Goal: Transaction & Acquisition: Purchase product/service

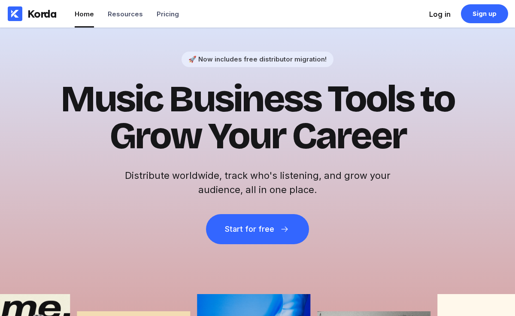
click at [440, 13] on div "Log in" at bounding box center [440, 14] width 21 height 9
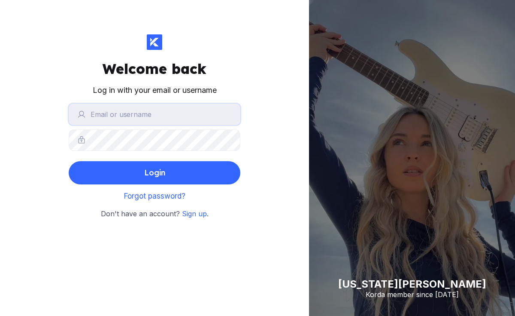
type input "orinthehitmaker"
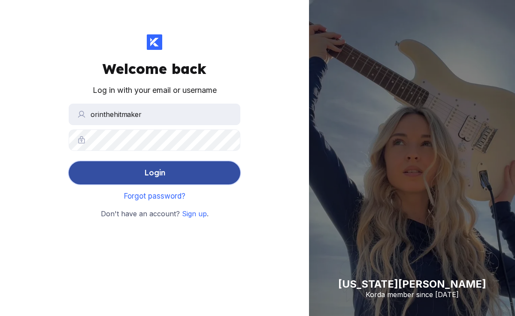
click at [159, 170] on div "Login" at bounding box center [154, 172] width 21 height 17
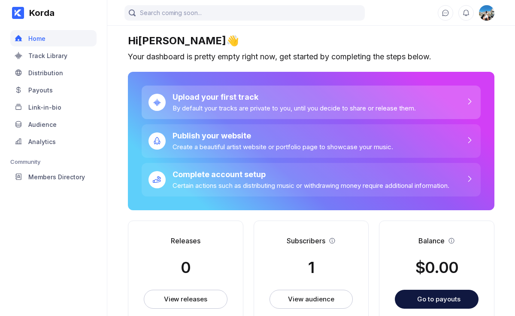
click at [201, 113] on div "Upload your first track By default your tracks are private to you, until you de…" at bounding box center [311, 102] width 339 height 34
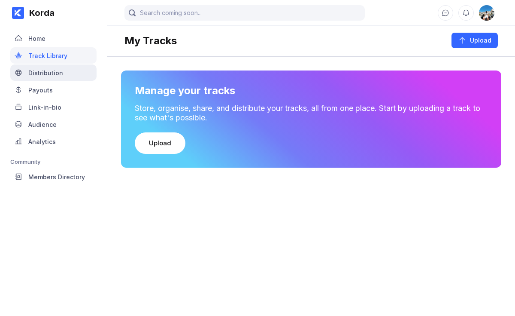
click at [57, 77] on div "Distribution" at bounding box center [53, 72] width 86 height 16
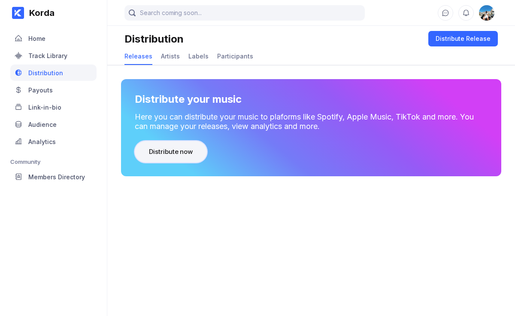
click at [191, 143] on button "Distribute now" at bounding box center [171, 151] width 72 height 21
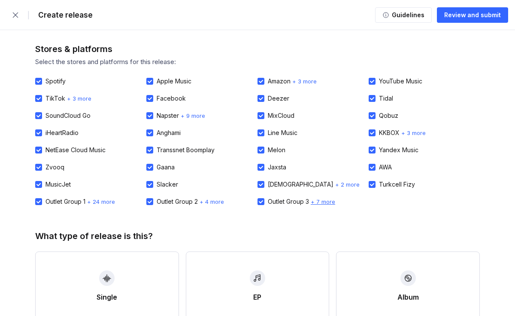
click at [323, 203] on span "+ 7 more" at bounding box center [323, 201] width 24 height 7
click at [110, 201] on span "+ 24 more" at bounding box center [101, 201] width 28 height 7
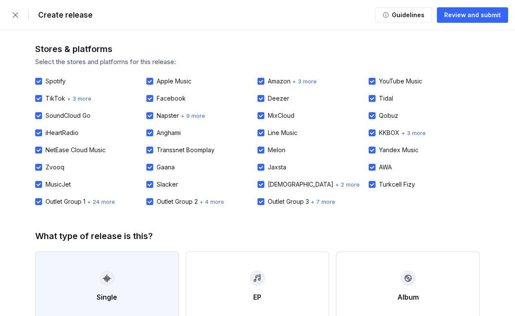
click at [147, 272] on button "Single" at bounding box center [107, 285] width 144 height 69
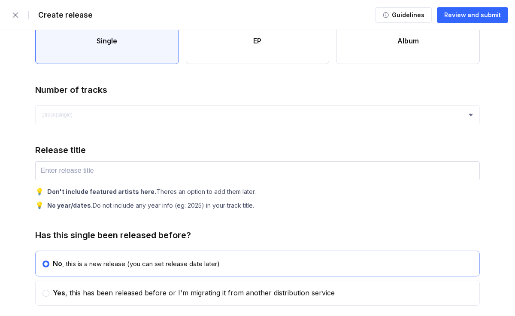
scroll to position [258, 0]
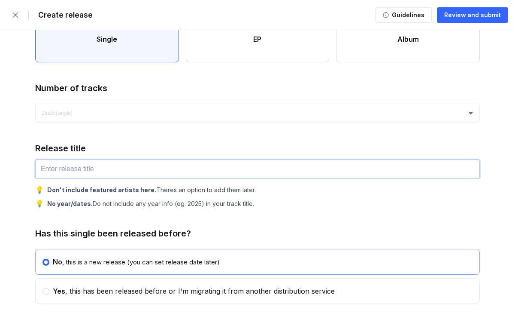
click at [209, 171] on input "text" at bounding box center [257, 168] width 445 height 19
type input "w"
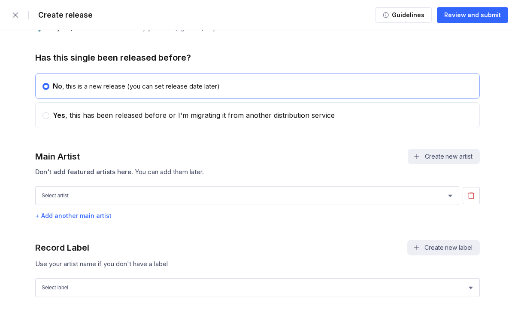
scroll to position [437, 0]
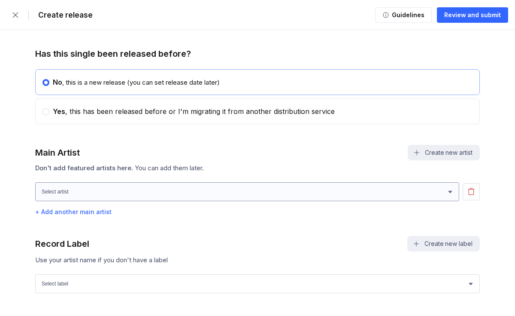
type input "Where"
click at [224, 196] on select "[PERSON_NAME] [PERSON_NAME]" at bounding box center [247, 191] width 424 height 19
select select "97edc8f5-4f91-4538-99fe-2a51b17374dd"
click at [35, 183] on select "[PERSON_NAME] [PERSON_NAME]" at bounding box center [247, 191] width 424 height 19
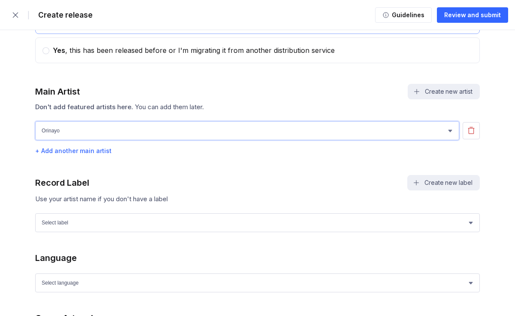
scroll to position [501, 0]
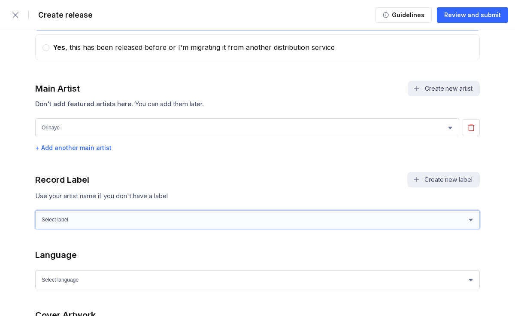
click at [144, 218] on select "Select label Orinayo Ojo" at bounding box center [257, 219] width 445 height 19
select select "5274021e-adc1-48f1-9bfb-a8051668c914"
click at [35, 210] on select "Select label Orinayo Ojo" at bounding box center [257, 219] width 445 height 19
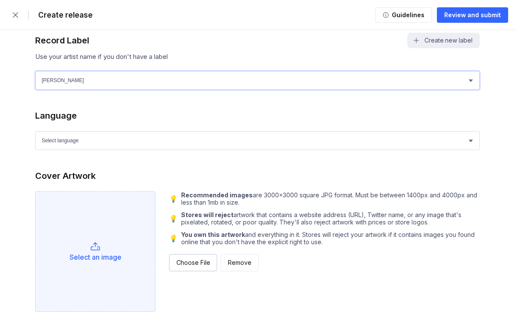
scroll to position [647, 0]
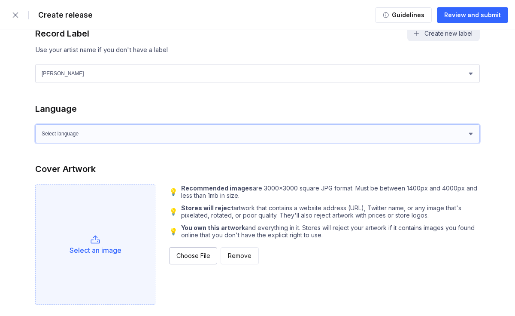
click at [243, 140] on select "Select language Afrikaans Akan Albanian Amharic Arabic Armenian Assamese Azerba…" at bounding box center [257, 133] width 445 height 19
select select "en"
click at [35, 125] on select "Select language Afrikaans Akan Albanian Amharic Arabic Armenian Assamese Azerba…" at bounding box center [257, 133] width 445 height 19
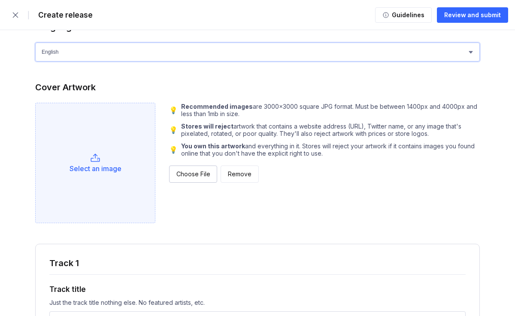
scroll to position [762, 0]
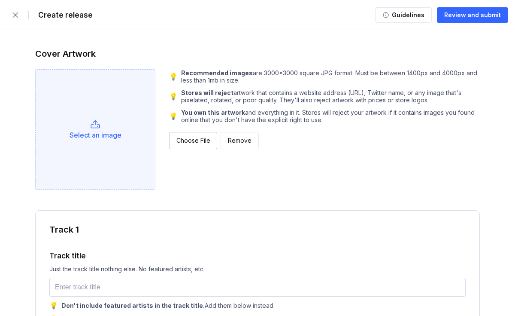
click at [119, 139] on div "Select an image" at bounding box center [96, 135] width 52 height 9
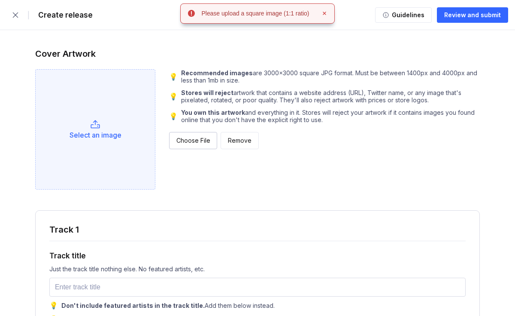
click at [115, 134] on div "Select an image" at bounding box center [96, 135] width 52 height 9
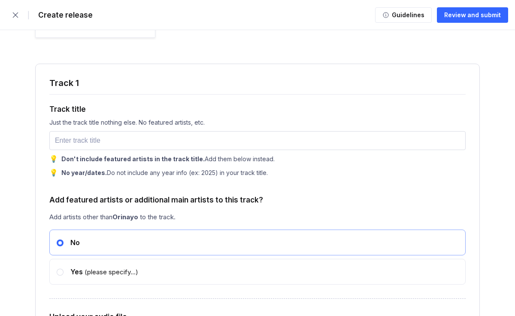
scroll to position [943, 0]
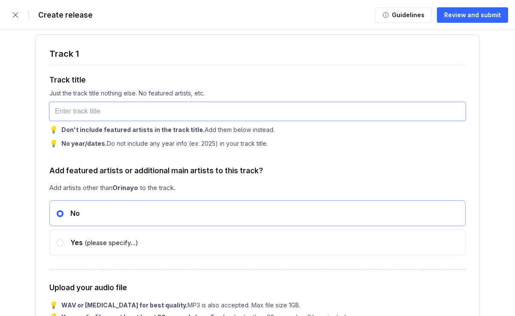
click at [178, 114] on input "text" at bounding box center [257, 111] width 417 height 19
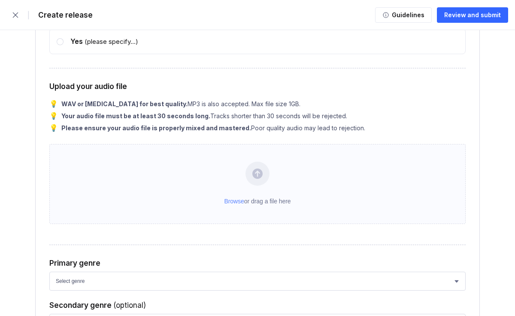
scroll to position [1145, 0]
type input "Where"
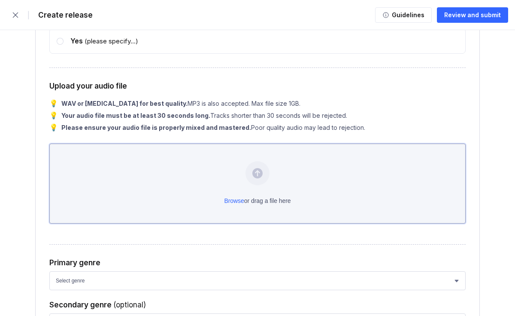
click at [233, 186] on div "Browse or drag a file here" at bounding box center [257, 183] width 417 height 80
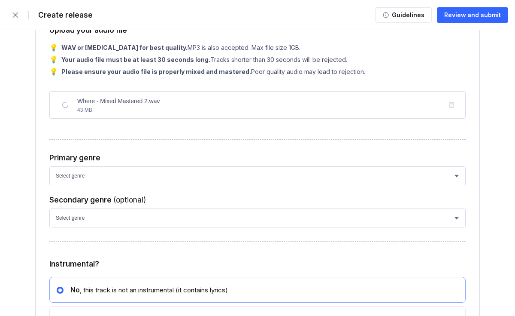
scroll to position [1202, 0]
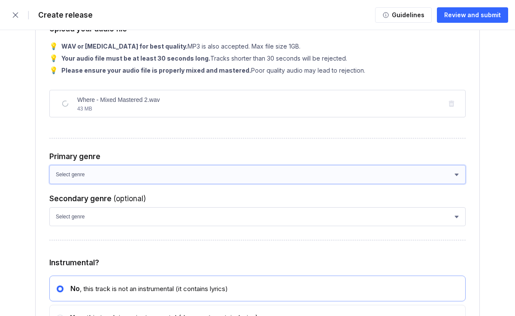
click at [219, 178] on select "Select genre African Afro-Beat Afro-Pop Afro-Soul Alternative Alternative Rock …" at bounding box center [257, 174] width 417 height 19
select select "3cd9178f-e7db-41a4-b387-580da3ddbb29"
click at [49, 169] on select "Select genre African Afro-Beat Afro-Pop Afro-Soul Alternative Alternative Rock …" at bounding box center [257, 174] width 417 height 19
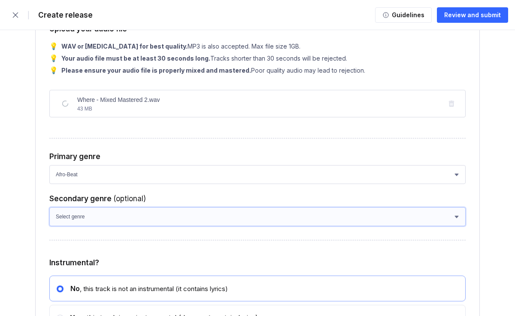
click at [178, 211] on select "Select genre African Afro-Pop Afro-Soul Alternative Alternative Rock Alternativ…" at bounding box center [257, 216] width 417 height 19
click at [49, 211] on select "Select genre African Afro-Pop Afro-Soul Alternative Alternative Rock Alternativ…" at bounding box center [257, 216] width 417 height 19
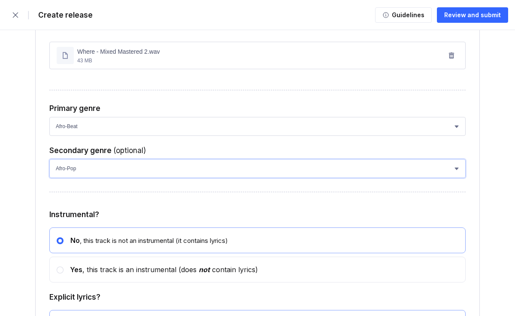
scroll to position [1258, 0]
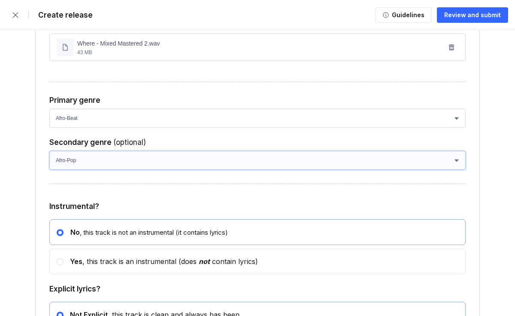
click at [215, 169] on select "Select genre African Afro-Pop Afro-Soul Alternative Alternative Rock Alternativ…" at bounding box center [257, 160] width 417 height 19
select select "928a04d0-c54f-4c3c-9c60-a89c0e90a8d3"
click at [49, 155] on select "Select genre African Afro-Pop Afro-Soul Alternative Alternative Rock Alternativ…" at bounding box center [257, 160] width 417 height 19
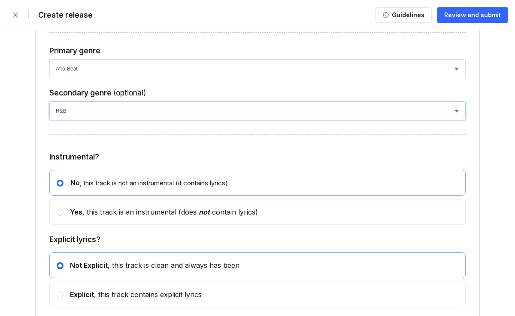
scroll to position [1311, 0]
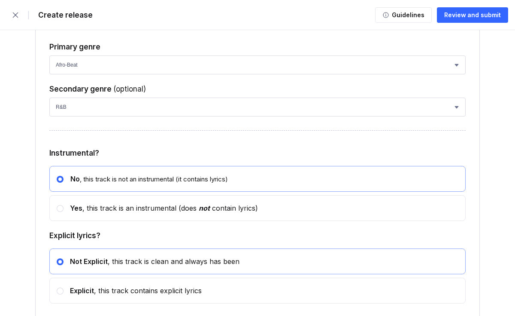
click at [165, 146] on div "Track 1 Track title Just the track title nothing else. No featured artists, etc…" at bounding box center [257, 59] width 445 height 786
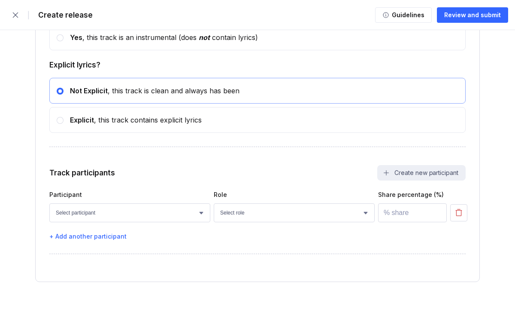
scroll to position [1487, 0]
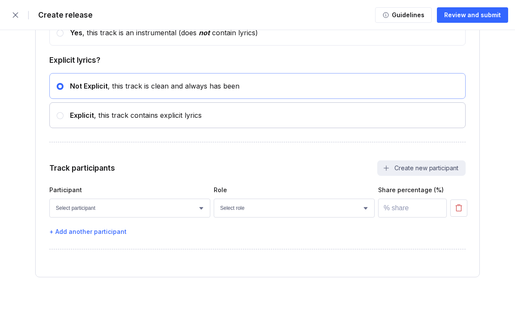
click at [185, 127] on div "Explicit , this track contains explicit lyrics" at bounding box center [257, 115] width 417 height 26
radio input "false"
radio input "true"
click at [189, 95] on div "Not Explicit , this track is clean and always has been" at bounding box center [257, 86] width 417 height 26
radio input "true"
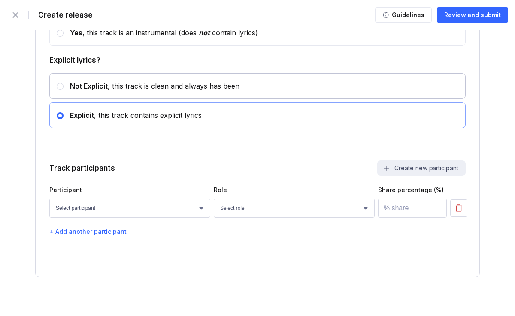
radio input "false"
click at [148, 217] on select "Select participant Arenjong Crystal [PERSON_NAME]" at bounding box center [129, 207] width 161 height 19
select select "d62be9e9-ba99-42ad-9e6b-c59e174f32b8"
click at [49, 203] on select "Select participant Arenjong Crystal [PERSON_NAME]" at bounding box center [129, 207] width 161 height 19
click at [230, 213] on select "Select role Actor A&R Arranger Artwork Author (Lyrics) Bass Choir Composer (Mus…" at bounding box center [294, 207] width 161 height 19
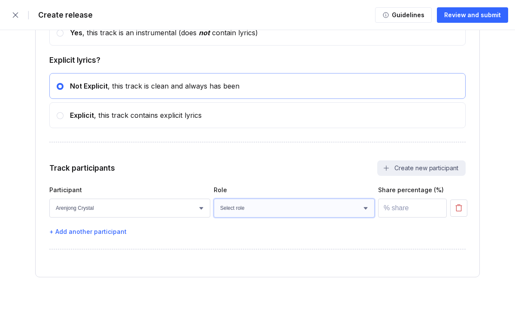
select select "69d031ea-1232-41ef-93a4-bda40ac54e05"
click at [214, 203] on select "Select role Actor A&R Arranger Artwork Author (Lyrics) Bass Choir Composer (Mus…" at bounding box center [294, 207] width 161 height 19
click at [387, 211] on input "number" at bounding box center [412, 207] width 69 height 19
type input "0"
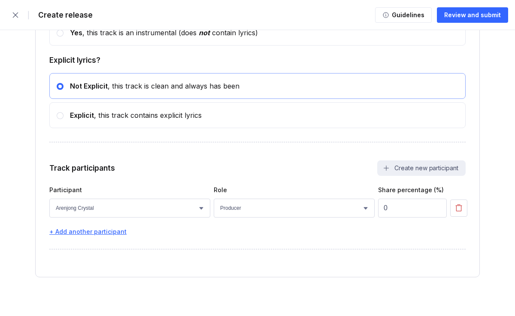
click at [107, 235] on div "+ Add another participant" at bounding box center [257, 231] width 417 height 7
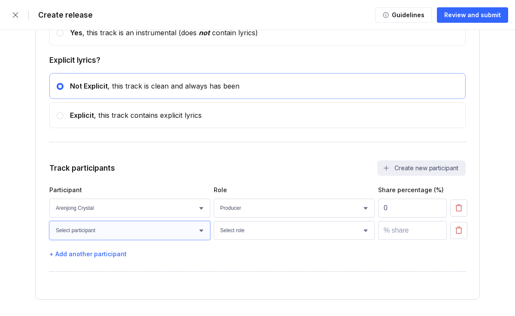
click at [113, 235] on select "Select participant Arenjong Crystal [PERSON_NAME]" at bounding box center [129, 230] width 161 height 19
select select "9f292f96-730b-4c0b-9a10-89d834337b03"
click at [49, 225] on select "Select participant Arenjong Crystal [PERSON_NAME]" at bounding box center [129, 230] width 161 height 19
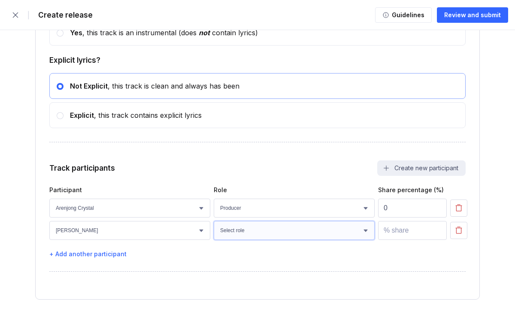
click at [244, 236] on select "Select role Actor A&R Arranger Artwork Author (Lyrics) Bass Choir Composer (Mus…" at bounding box center [294, 230] width 161 height 19
select select "a686edc1-d794-4d5b-a532-eb5533b67675"
click at [214, 225] on select "Select role Actor A&R Arranger Artwork Author (Lyrics) Bass Choir Composer (Mus…" at bounding box center [294, 230] width 161 height 19
click at [386, 236] on input "number" at bounding box center [412, 230] width 69 height 19
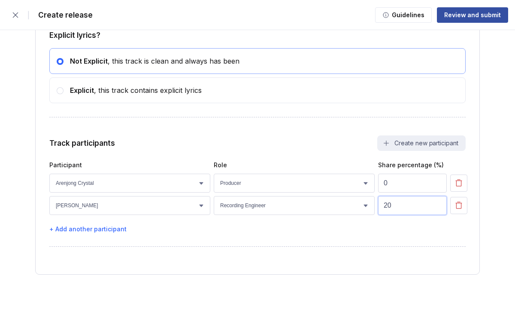
type input "20"
click at [452, 15] on div "Review and submit" at bounding box center [473, 15] width 57 height 9
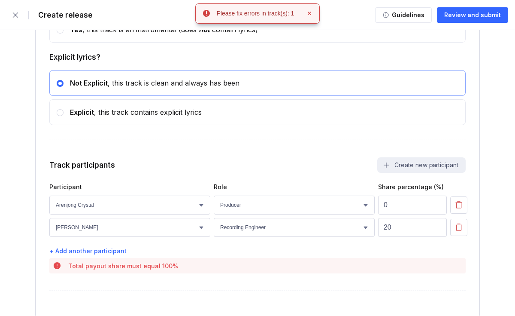
scroll to position [1481, 0]
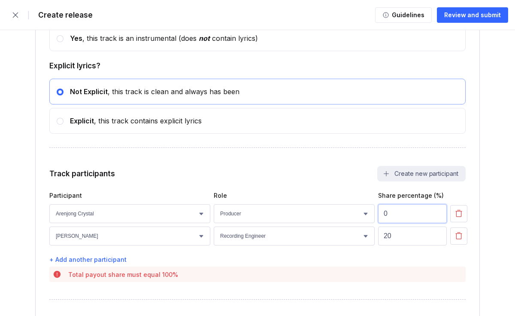
click at [386, 215] on input "0" at bounding box center [412, 213] width 69 height 19
click at [116, 263] on div "+ Add another participant" at bounding box center [257, 259] width 417 height 7
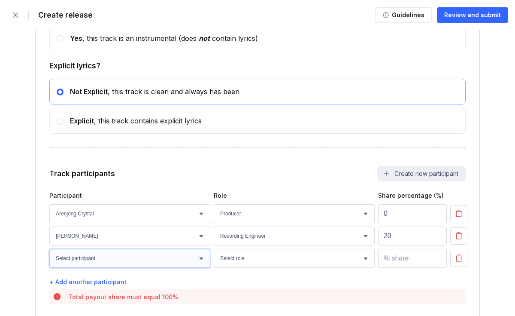
click at [130, 259] on select "Select participant Arenjong Crystal [PERSON_NAME]" at bounding box center [129, 258] width 161 height 19
click at [460, 261] on icon "button" at bounding box center [459, 258] width 9 height 9
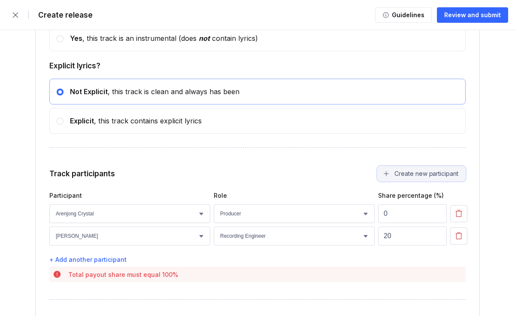
click at [400, 174] on button "Create new participant" at bounding box center [422, 173] width 88 height 15
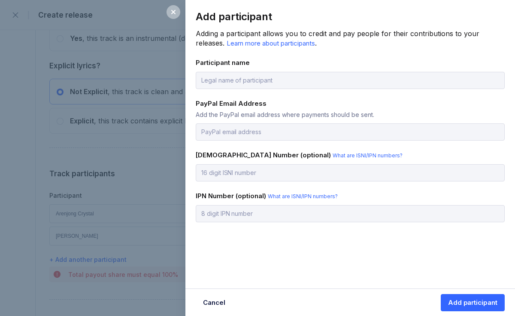
click at [309, 113] on div "Add the PayPal email address where payments should be sent." at bounding box center [350, 114] width 309 height 7
click at [283, 88] on div "Add participant Adding a participant allows you to credit and pay people for th…" at bounding box center [351, 128] width 330 height 256
click at [279, 81] on input "text" at bounding box center [350, 80] width 309 height 17
type input "[PERSON_NAME]"
click at [254, 133] on input "email" at bounding box center [350, 131] width 309 height 17
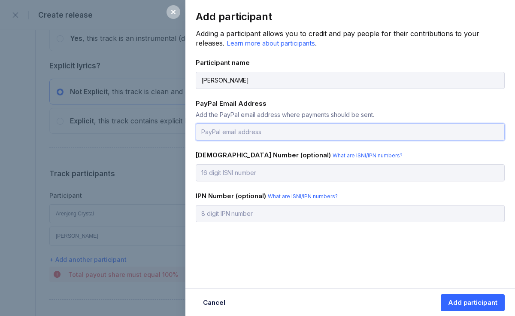
type input "[EMAIL_ADDRESS][DOMAIN_NAME]"
click at [333, 152] on span "What are ISNI/IPN numbers?" at bounding box center [368, 155] width 70 height 6
click at [274, 197] on span "What are ISNI/IPN numbers?" at bounding box center [303, 196] width 70 height 6
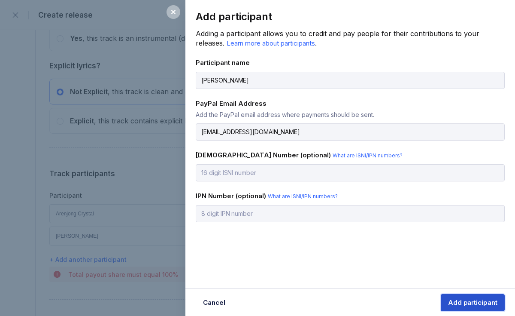
click at [454, 299] on div "Add participant" at bounding box center [472, 302] width 49 height 9
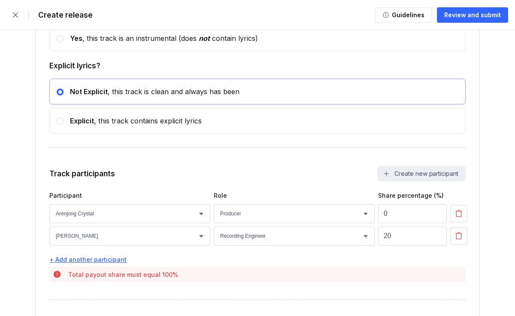
click at [113, 263] on div "+ Add another participant" at bounding box center [257, 259] width 417 height 7
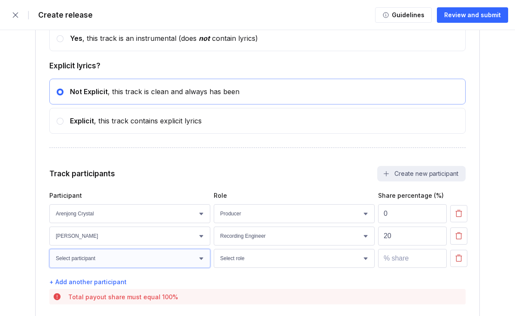
click at [177, 260] on select "Select participant Arenjong Crystal [PERSON_NAME]" at bounding box center [129, 258] width 161 height 19
select select "aff5b613-a727-4fc2-948d-b9d82cc0a2c0"
click at [49, 253] on select "Select participant Arenjong Crystal [PERSON_NAME]" at bounding box center [129, 258] width 161 height 19
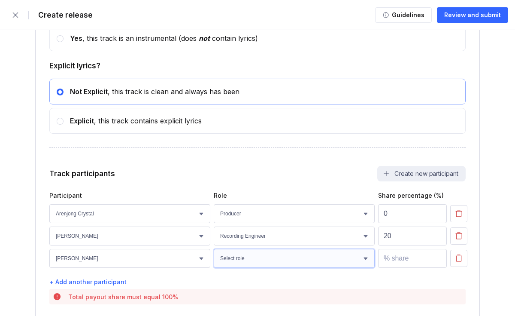
click at [336, 261] on select "Select role Actor A&R Arranger Artwork Author (Lyrics) Bass Choir Composer (Mus…" at bounding box center [294, 258] width 161 height 19
select select "4d21c6a8-5543-4299-8c01-91fff1f274ce"
click at [214, 253] on select "Select role Actor A&R Arranger Artwork Author (Lyrics) Bass Choir Composer (Mus…" at bounding box center [294, 258] width 161 height 19
click at [394, 268] on input "number" at bounding box center [412, 258] width 69 height 19
type input "80"
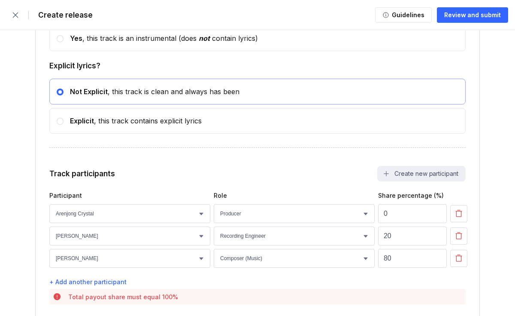
click at [342, 179] on div "Track participants Create new participant" at bounding box center [257, 173] width 417 height 15
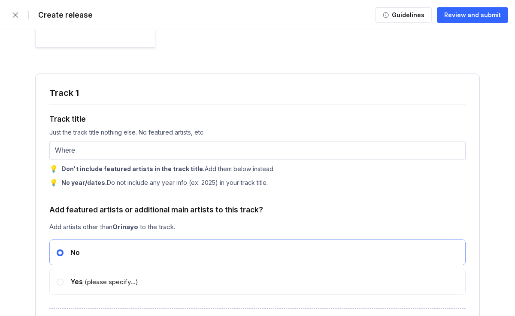
scroll to position [892, 0]
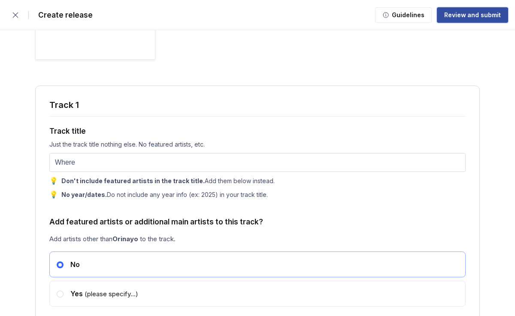
click at [479, 9] on button "Review and submit" at bounding box center [472, 14] width 71 height 15
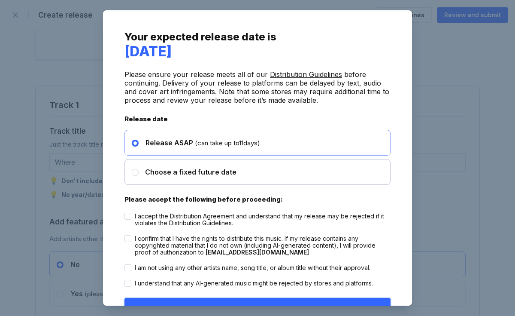
scroll to position [0, 0]
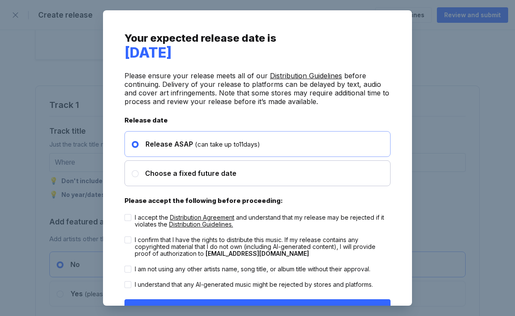
click at [275, 168] on div "Choose a fixed future date" at bounding box center [258, 173] width 266 height 26
radio input "false"
radio input "true"
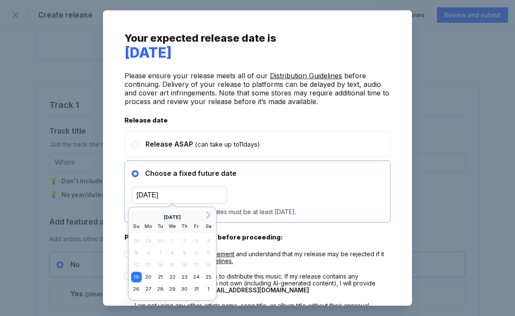
drag, startPoint x: 138, startPoint y: 192, endPoint x: 144, endPoint y: 192, distance: 6.0
click at [144, 192] on input "[DATE]" at bounding box center [179, 194] width 95 height 17
click at [193, 274] on div "24" at bounding box center [196, 276] width 11 height 11
type input "[DATE]"
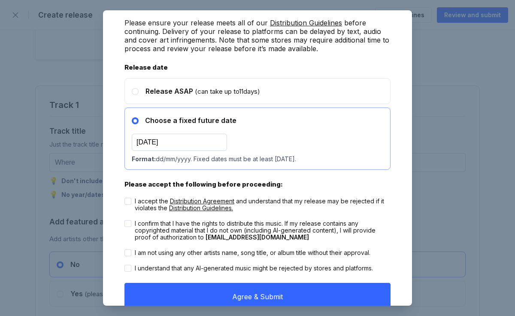
scroll to position [58, 0]
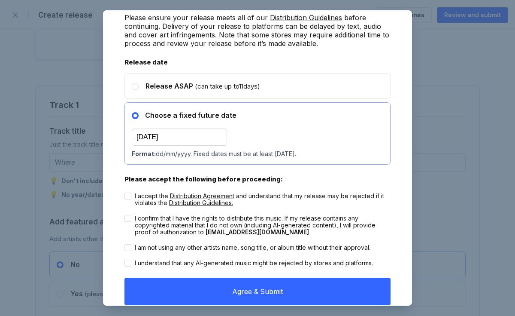
click at [128, 194] on icon at bounding box center [128, 195] width 4 height 3
click at [125, 193] on input "I accept the Distribution Agreement and understand that my release may be rejec…" at bounding box center [125, 192] width 0 height 0
checkbox input "true"
click at [130, 217] on div at bounding box center [128, 218] width 7 height 7
click at [125, 215] on input "I confirm that I have the rights to distribute this music. If my release contai…" at bounding box center [125, 215] width 0 height 0
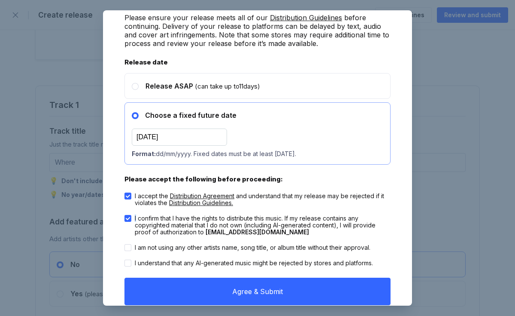
click at [130, 217] on div at bounding box center [128, 218] width 7 height 7
click at [125, 215] on input "I confirm that I have the rights to distribute this music. If my release contai…" at bounding box center [125, 215] width 0 height 0
checkbox input "false"
click at [127, 248] on div at bounding box center [128, 247] width 7 height 7
click at [125, 244] on input "I am not using any other artists name, song title, or album title without their…" at bounding box center [125, 244] width 0 height 0
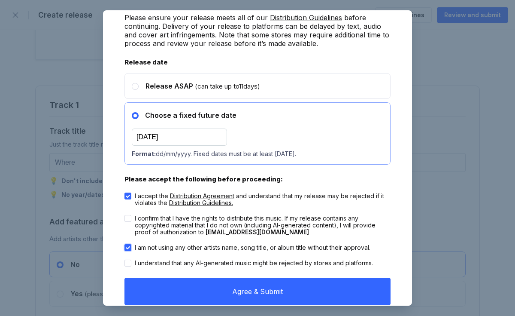
checkbox input "true"
click at [128, 217] on icon at bounding box center [128, 218] width 4 height 3
click at [125, 215] on input "I confirm that I have the rights to distribute this music. If my release contai…" at bounding box center [125, 215] width 0 height 0
checkbox input "true"
click at [127, 262] on icon at bounding box center [128, 263] width 4 height 3
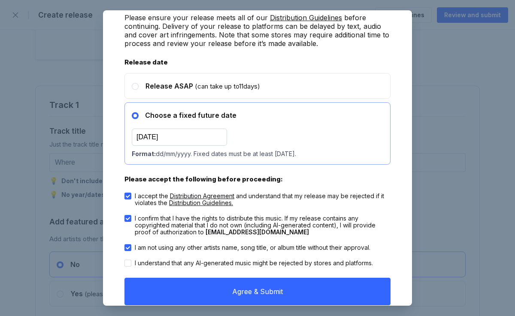
click at [125, 260] on input "I understand that any AI-generated music might be rejected by stores and platfo…" at bounding box center [125, 259] width 0 height 0
checkbox input "true"
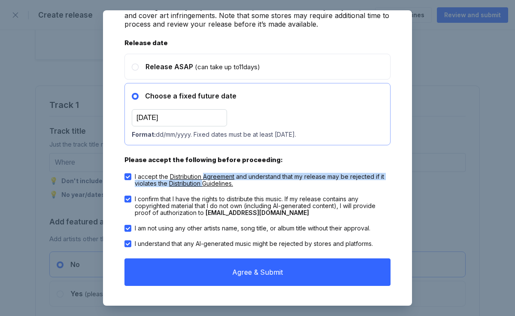
drag, startPoint x: 204, startPoint y: 184, endPoint x: 205, endPoint y: 174, distance: 10.8
click at [205, 174] on div "I accept the Distribution Agreement and understand that my release may be rejec…" at bounding box center [263, 180] width 256 height 14
click at [205, 174] on span "Distribution Agreement" at bounding box center [202, 176] width 64 height 7
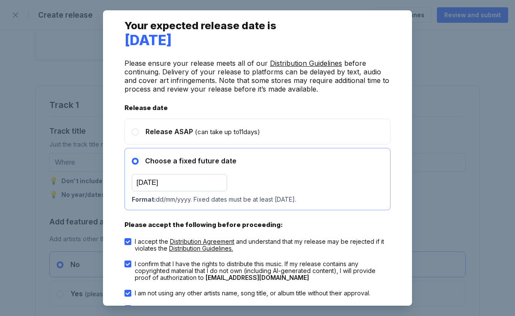
scroll to position [0, 0]
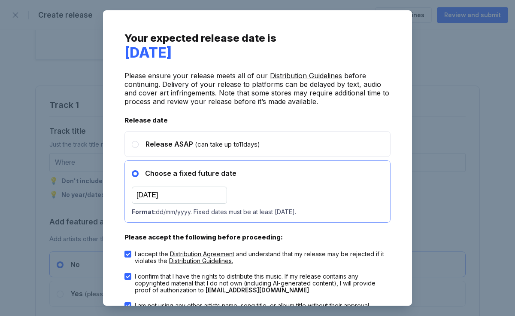
click at [178, 259] on span "Distribution Guidelines." at bounding box center [201, 260] width 64 height 7
click at [466, 108] on div "Your expected release date is [DATE] Please ensure your release meets all of ou…" at bounding box center [257, 158] width 515 height 316
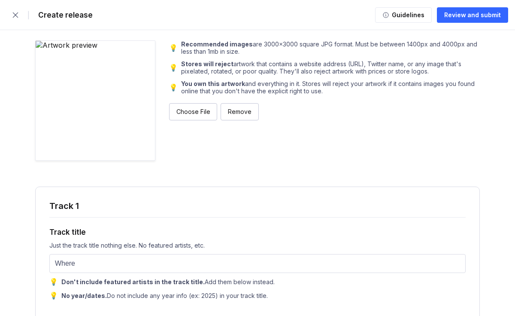
scroll to position [771, 0]
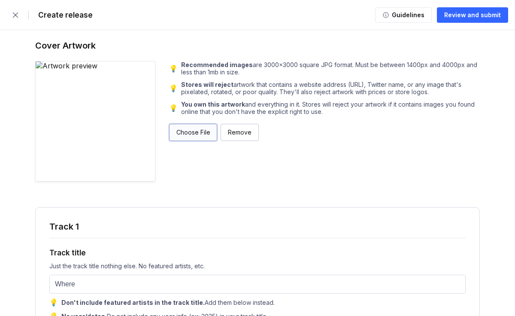
click at [178, 131] on div "Choose File" at bounding box center [194, 132] width 34 height 9
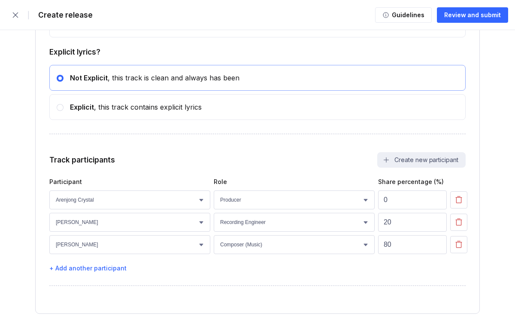
scroll to position [1538, 0]
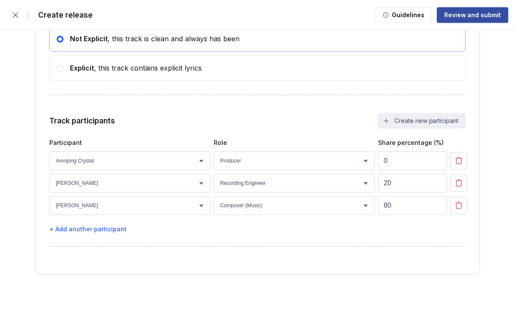
click at [479, 13] on div "Review and submit" at bounding box center [473, 15] width 57 height 9
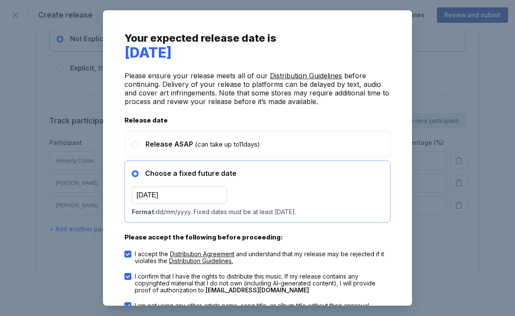
scroll to position [77, 0]
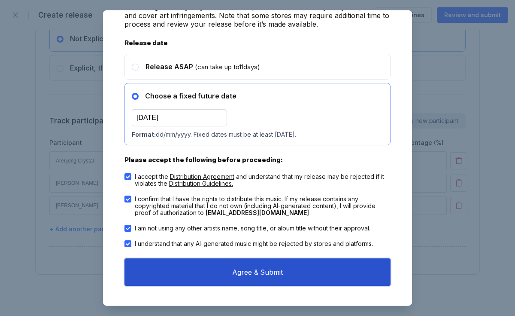
click at [287, 261] on button "Agree & Submit" at bounding box center [258, 271] width 266 height 27
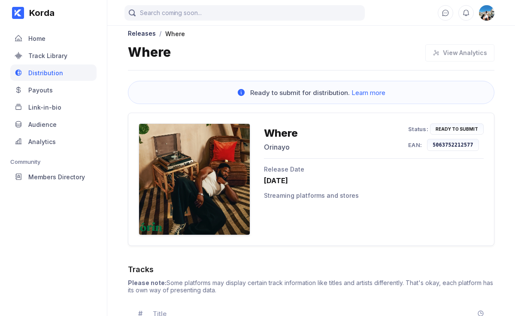
scroll to position [4, 0]
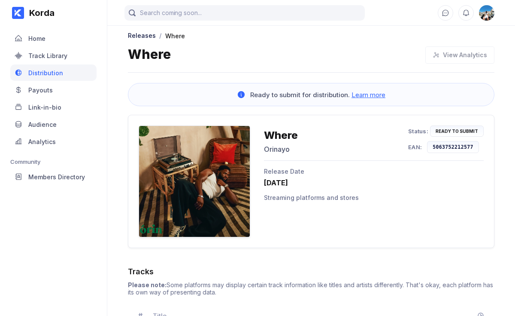
click at [359, 95] on span "Learn more" at bounding box center [369, 95] width 34 height 8
click at [67, 75] on div "Distribution" at bounding box center [53, 72] width 86 height 16
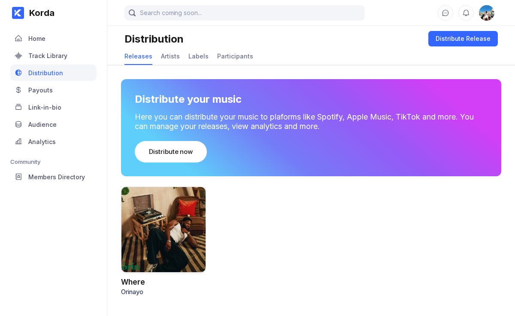
click at [176, 247] on div at bounding box center [163, 229] width 85 height 86
click at [446, 40] on div "Distribute Release" at bounding box center [463, 38] width 55 height 9
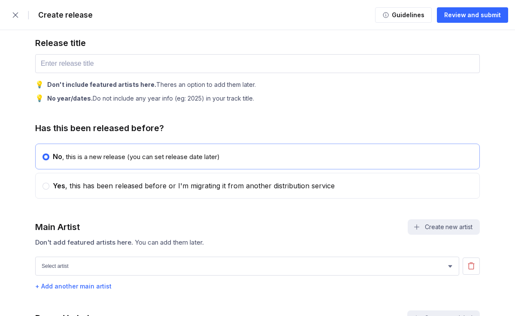
scroll to position [366, 0]
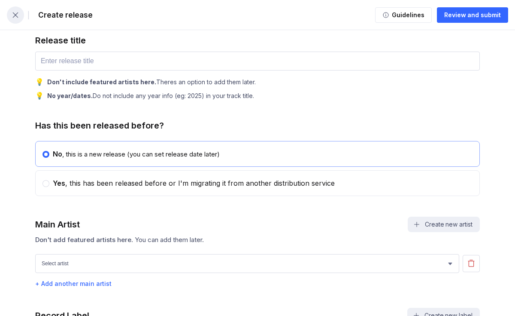
click at [12, 16] on icon "button" at bounding box center [15, 15] width 9 height 9
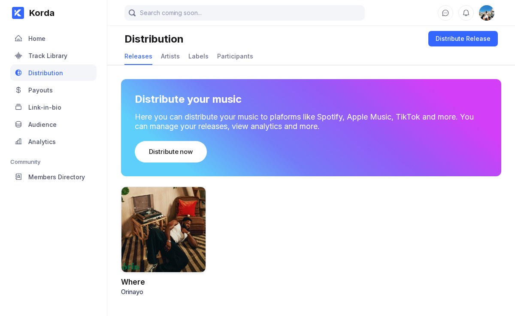
click at [159, 252] on div at bounding box center [163, 229] width 85 height 86
click at [159, 251] on div at bounding box center [163, 229] width 85 height 86
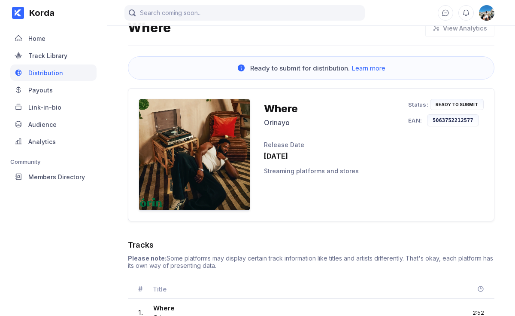
scroll to position [67, 0]
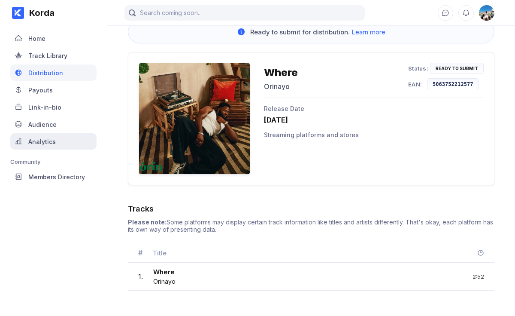
click at [54, 146] on div "Analytics" at bounding box center [53, 141] width 86 height 16
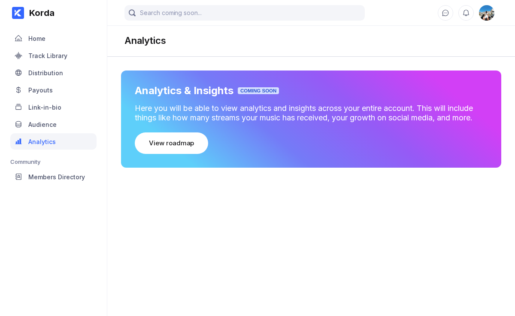
click at [54, 146] on div "Analytics" at bounding box center [53, 141] width 86 height 16
click at [166, 145] on div "View roadmap" at bounding box center [171, 143] width 45 height 9
click at [492, 14] on img at bounding box center [486, 12] width 15 height 15
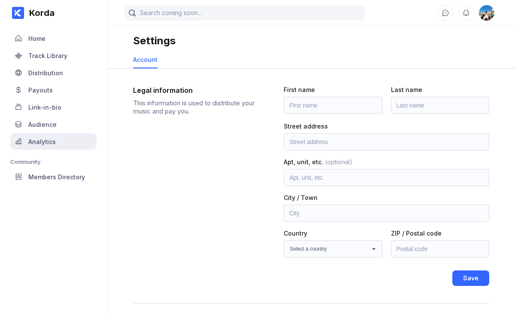
click at [53, 142] on div "Analytics" at bounding box center [41, 141] width 27 height 7
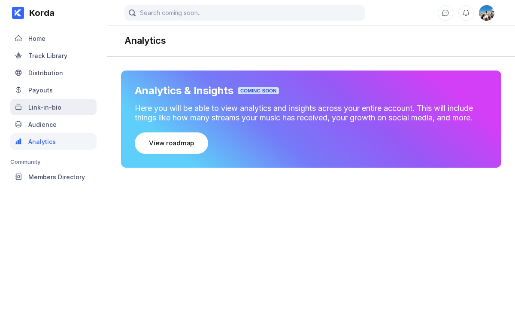
click at [67, 112] on div "Link-in-bio" at bounding box center [53, 107] width 86 height 16
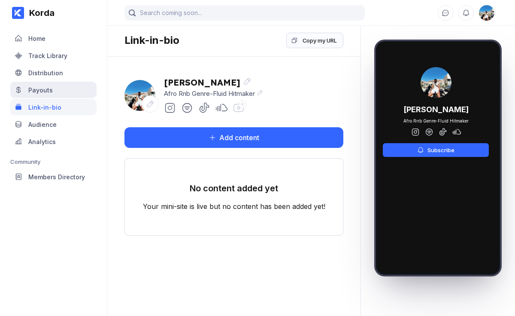
click at [61, 83] on div "Payouts" at bounding box center [53, 90] width 86 height 16
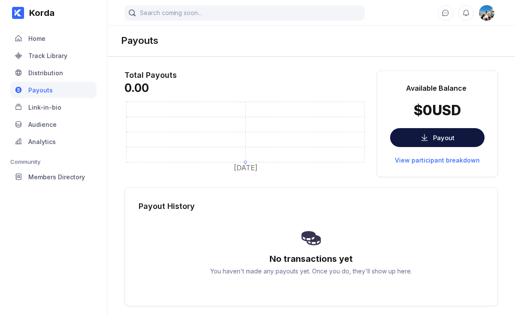
click at [59, 69] on div "Distribution" at bounding box center [45, 72] width 35 height 7
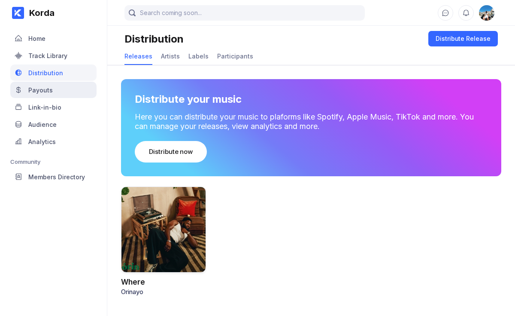
click at [60, 91] on div "Payouts" at bounding box center [53, 90] width 86 height 16
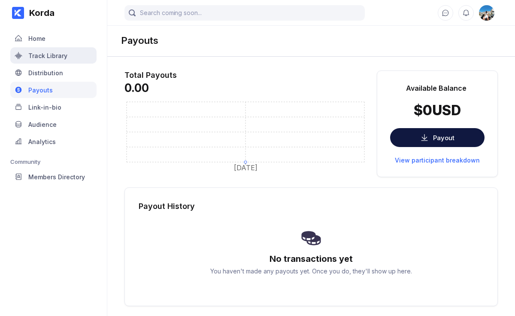
click at [61, 63] on div "Track Library" at bounding box center [53, 55] width 86 height 16
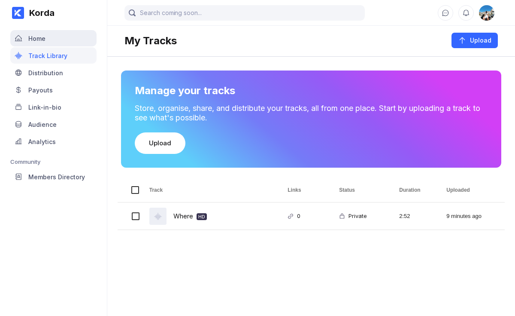
click at [51, 42] on div "Home" at bounding box center [53, 38] width 86 height 16
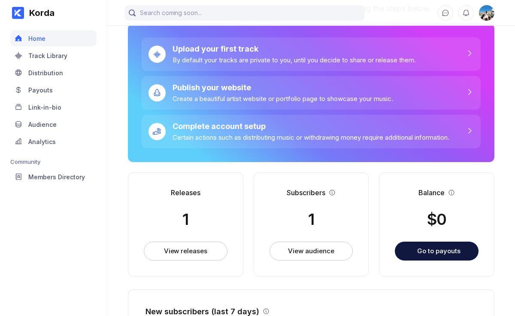
scroll to position [40, 0]
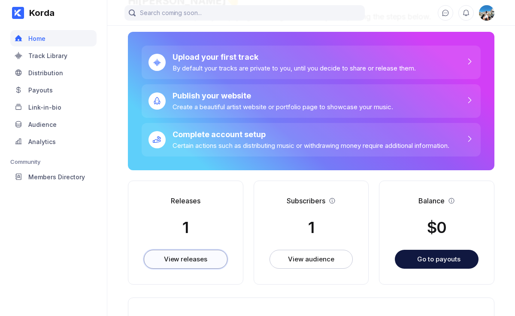
click at [201, 253] on button "View releases" at bounding box center [186, 259] width 84 height 19
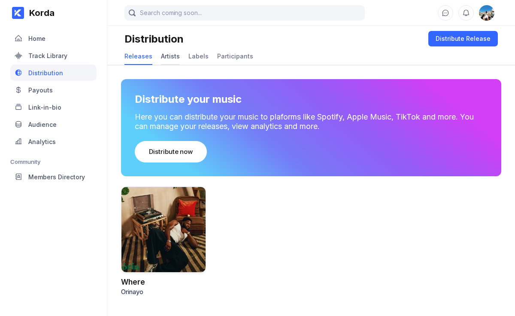
click at [162, 62] on div "Artists" at bounding box center [170, 56] width 19 height 17
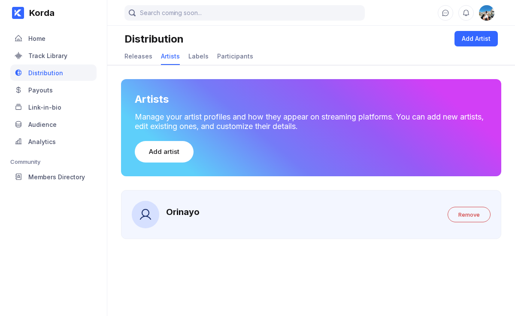
click at [146, 213] on icon at bounding box center [146, 214] width 14 height 14
click at [175, 152] on div "Add artist" at bounding box center [164, 151] width 30 height 9
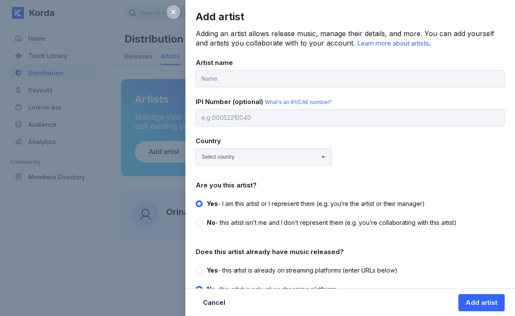
click at [182, 12] on div "Add artist Adding an artist allows release music, manage their details, and mor…" at bounding box center [257, 158] width 515 height 316
click at [171, 15] on icon at bounding box center [173, 12] width 7 height 7
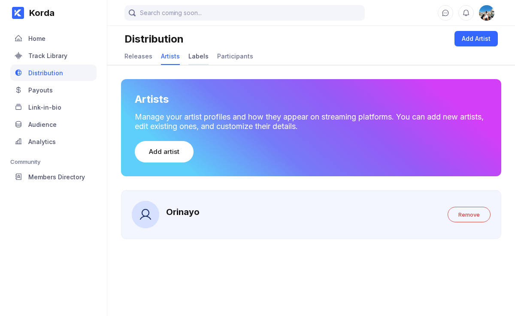
click at [198, 62] on div "Labels" at bounding box center [199, 56] width 20 height 17
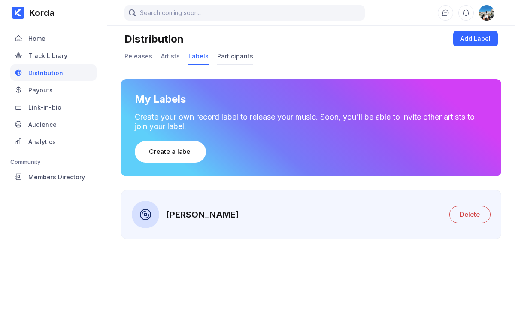
click at [237, 60] on div "Participants" at bounding box center [235, 56] width 36 height 17
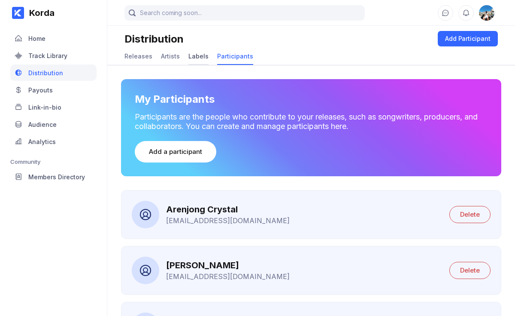
click at [203, 61] on div "Labels" at bounding box center [199, 56] width 20 height 17
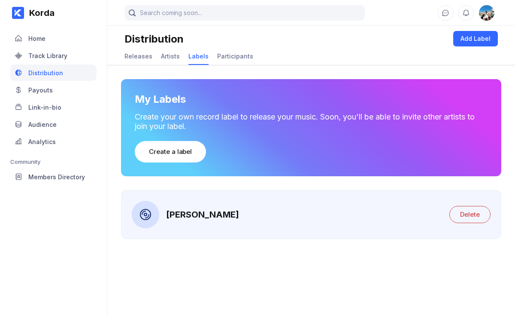
click at [203, 61] on div "Labels" at bounding box center [199, 56] width 20 height 17
click at [187, 219] on div "[PERSON_NAME]" at bounding box center [202, 214] width 73 height 10
click at [217, 56] on div "Participants" at bounding box center [235, 55] width 36 height 7
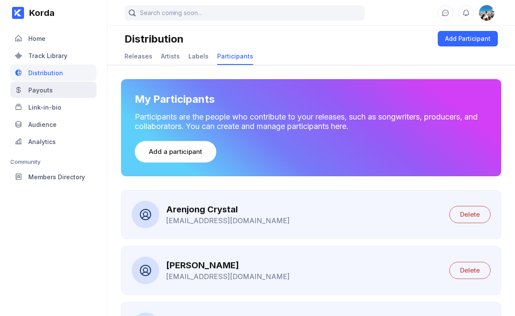
click at [79, 91] on div "Payouts" at bounding box center [53, 90] width 86 height 16
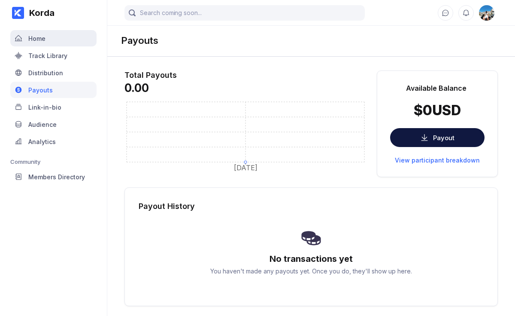
click at [55, 43] on div "Home" at bounding box center [53, 38] width 86 height 16
